Goal: Task Accomplishment & Management: Use online tool/utility

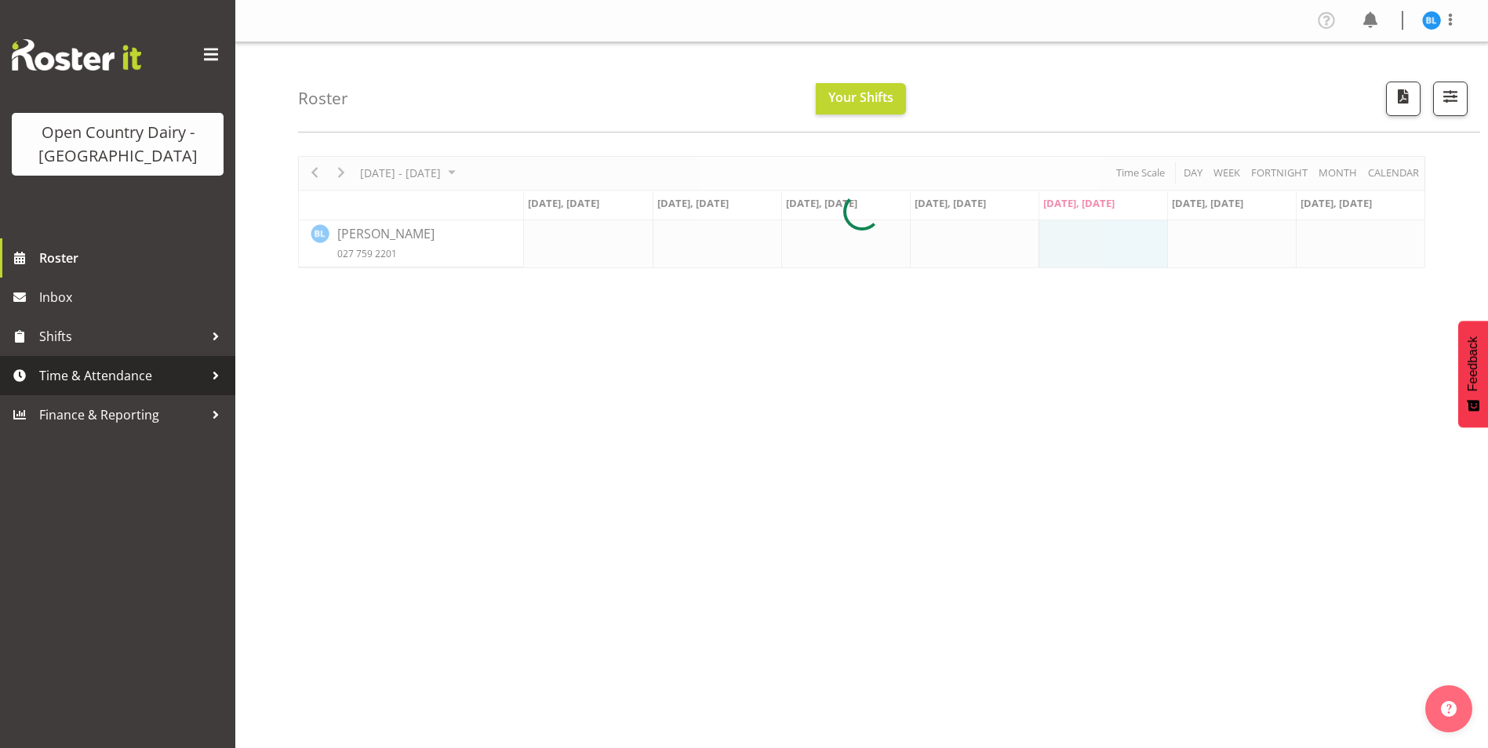
click at [127, 363] on link "Time & Attendance" at bounding box center [117, 375] width 235 height 39
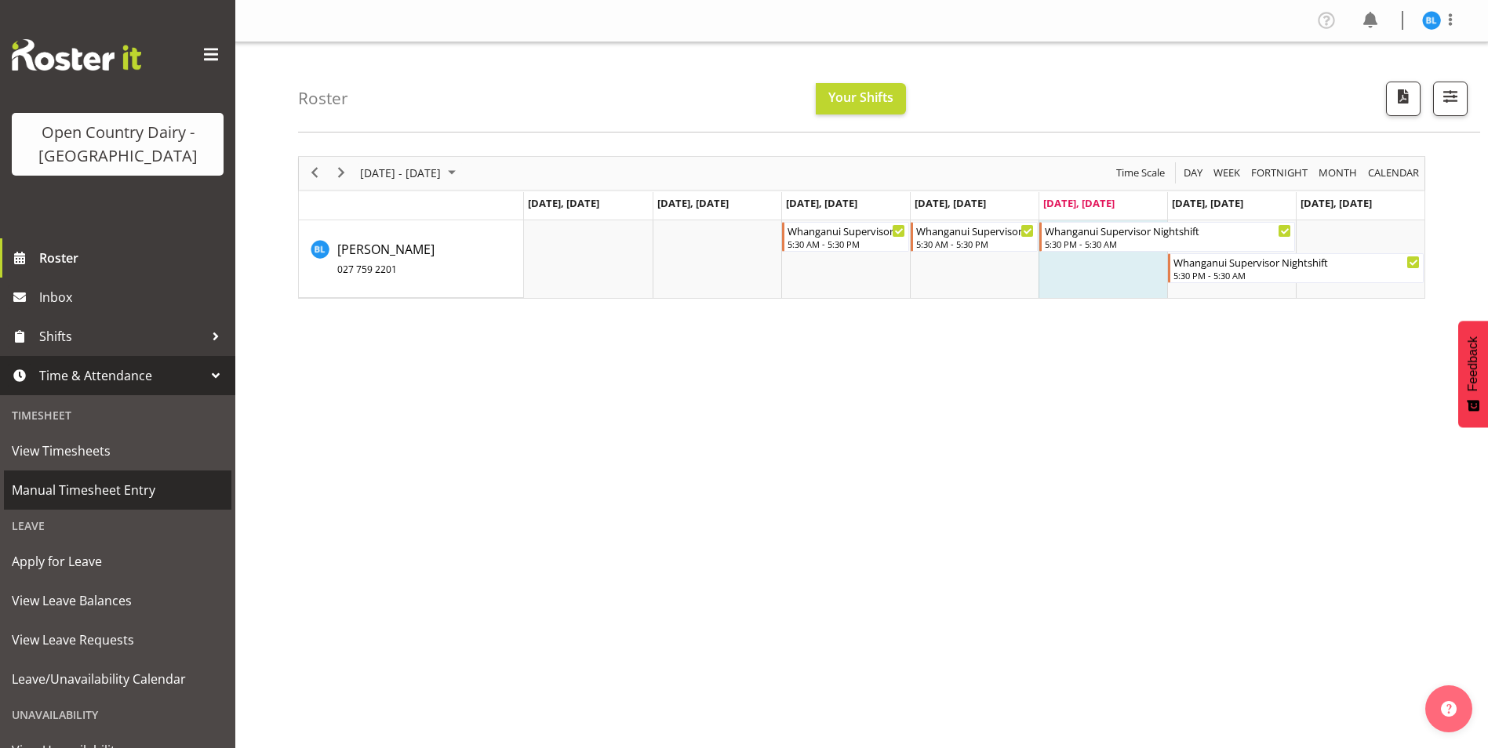
click at [119, 501] on span "Manual Timesheet Entry" at bounding box center [118, 490] width 212 height 24
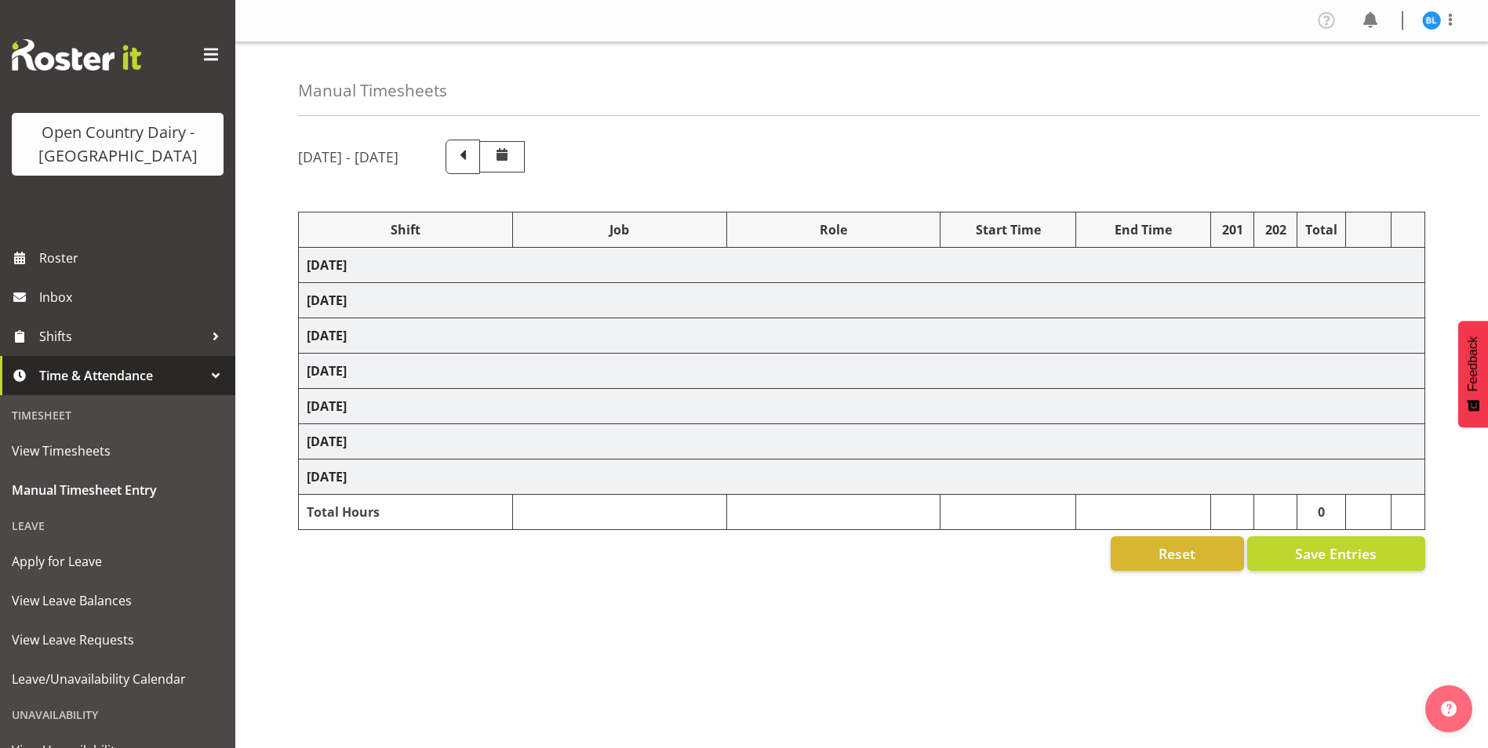
select select "70655"
select select "70656"
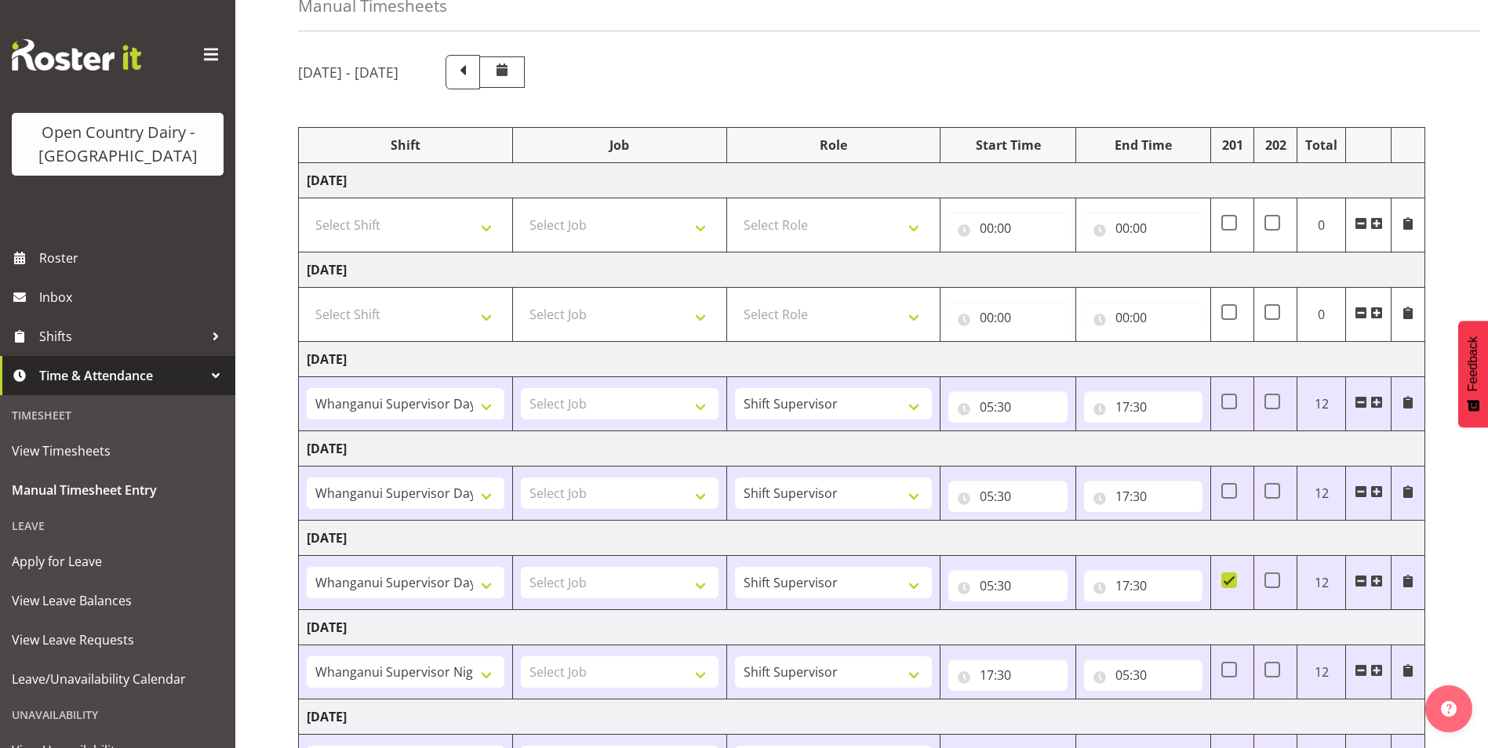
scroll to position [225, 0]
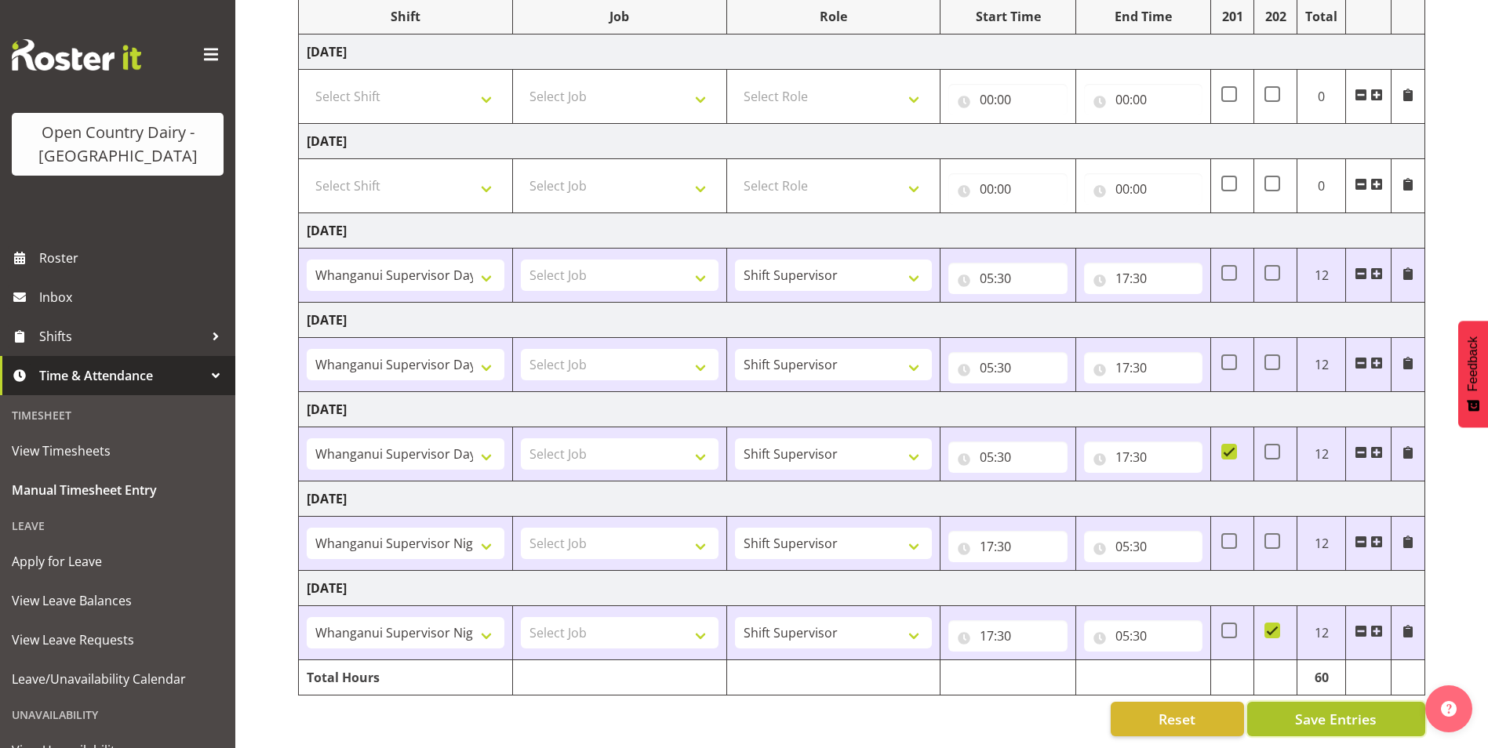
click at [1288, 703] on button "Save Entries" at bounding box center [1336, 719] width 178 height 35
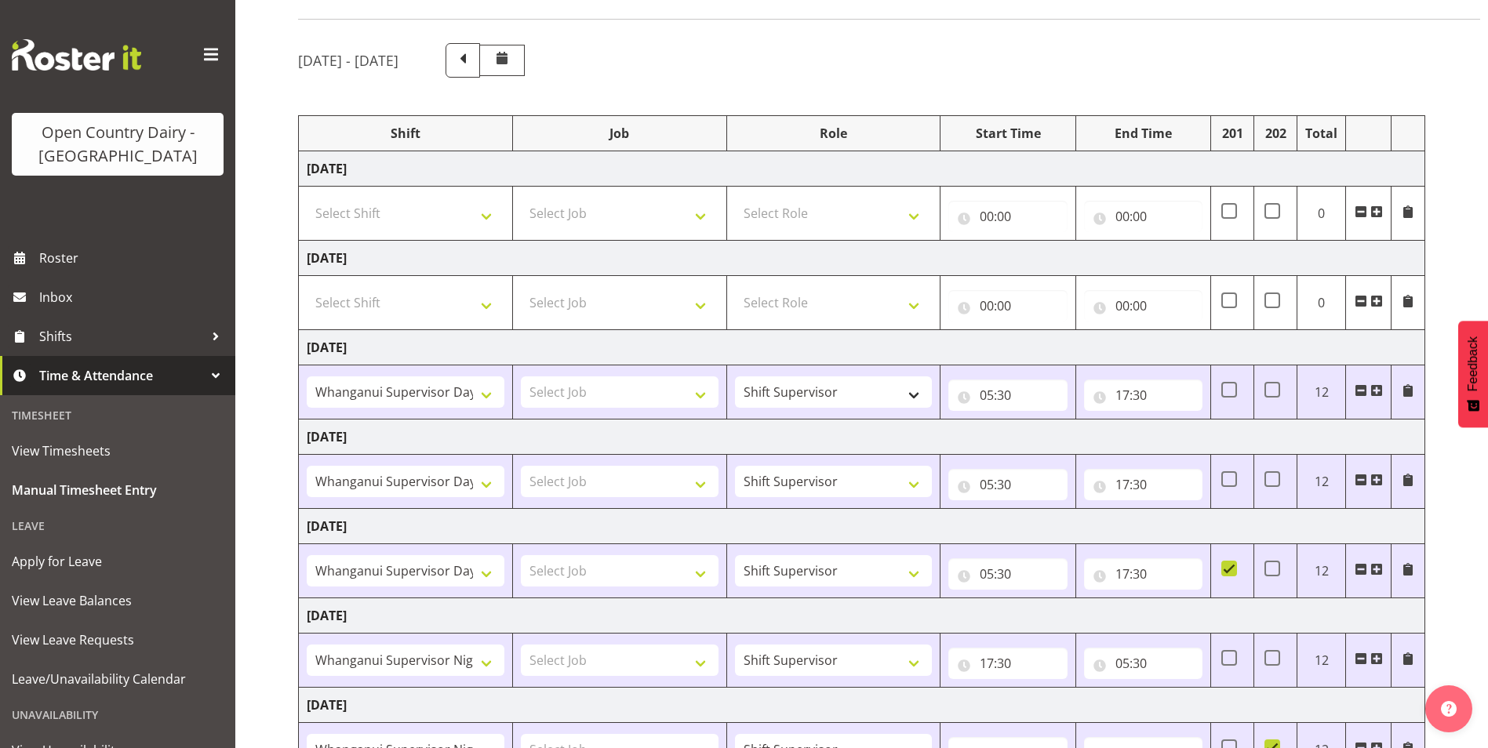
scroll to position [0, 0]
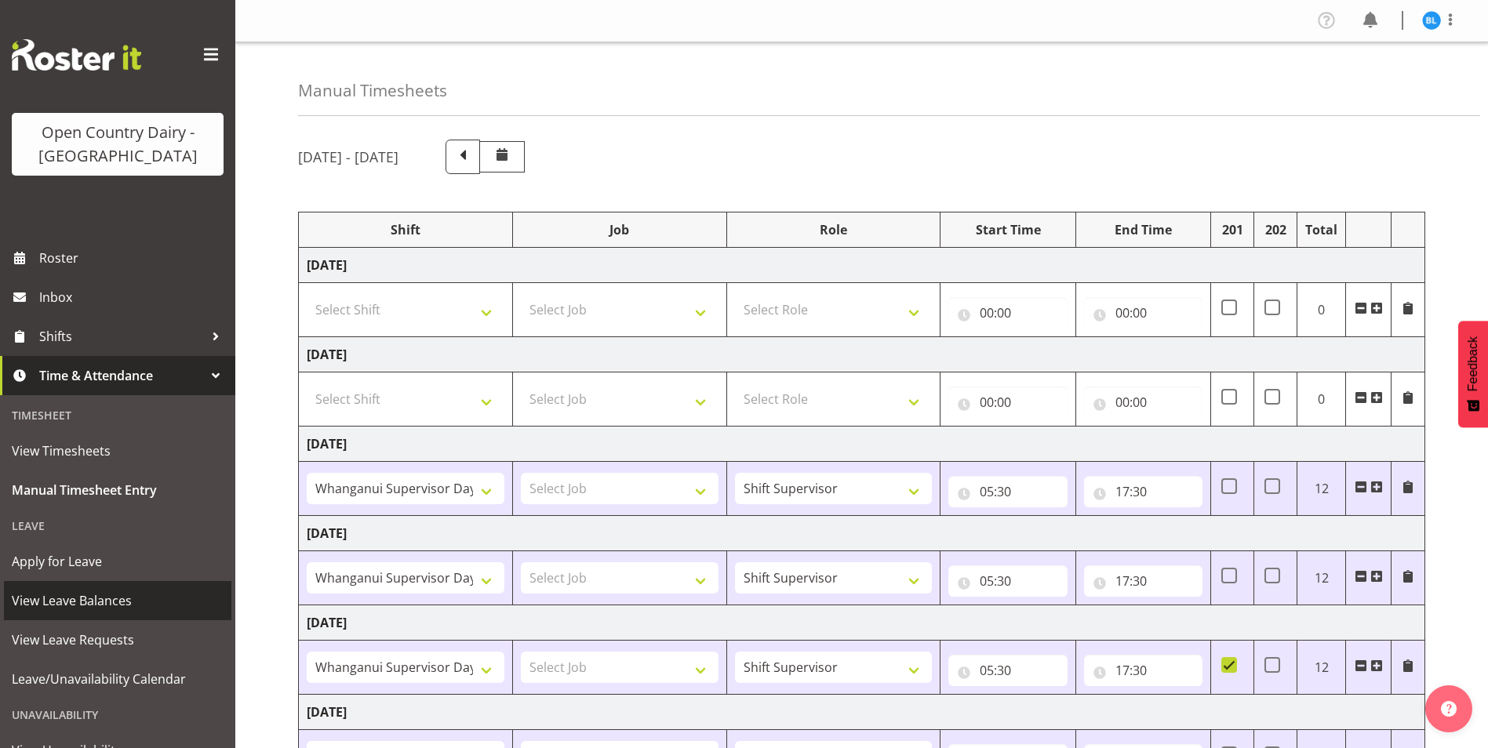
click at [117, 602] on span "View Leave Balances" at bounding box center [118, 601] width 212 height 24
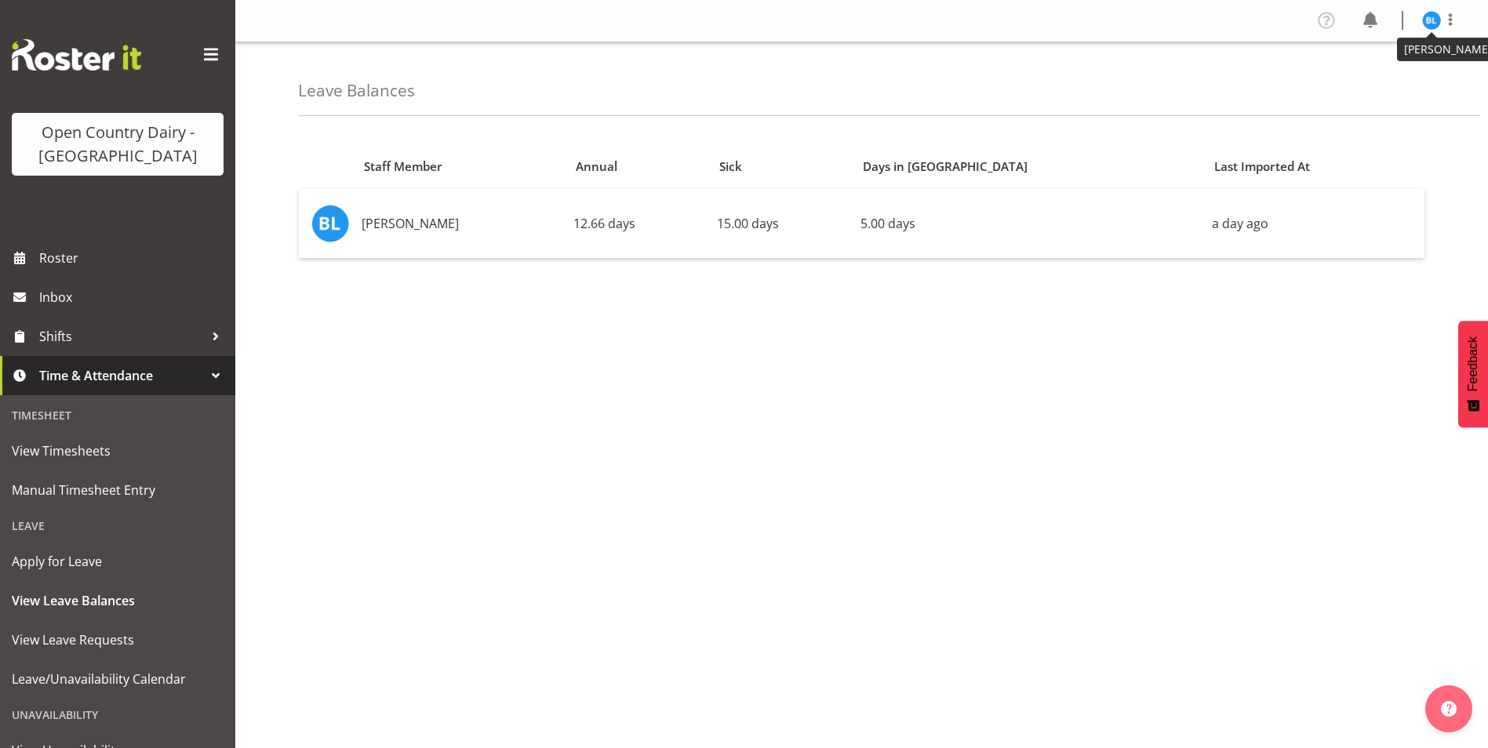
click at [1432, 16] on img at bounding box center [1431, 20] width 19 height 19
click at [1375, 79] on link "Log Out" at bounding box center [1384, 82] width 151 height 28
